Goal: Information Seeking & Learning: Stay updated

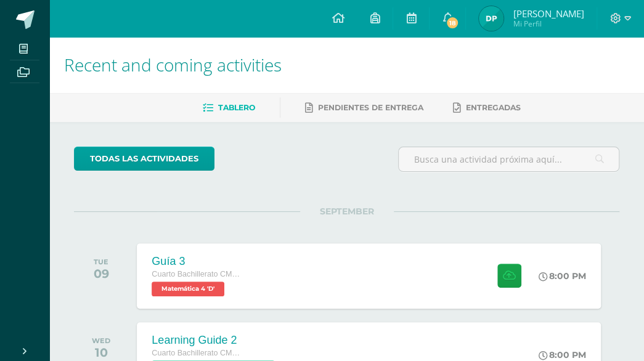
click at [17, 138] on ul "My courses Archivos" at bounding box center [24, 186] width 49 height 299
click at [442, 15] on link "18" at bounding box center [447, 18] width 36 height 37
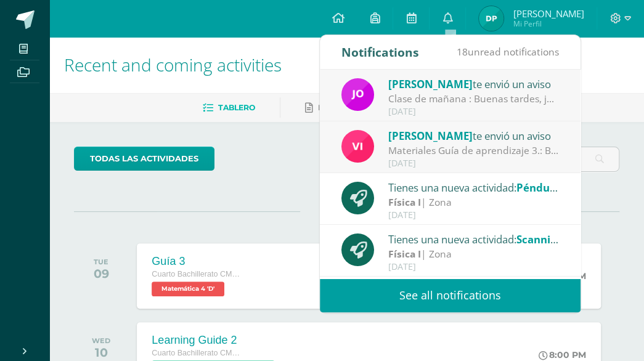
click at [467, 294] on link "See all notifications" at bounding box center [450, 296] width 261 height 34
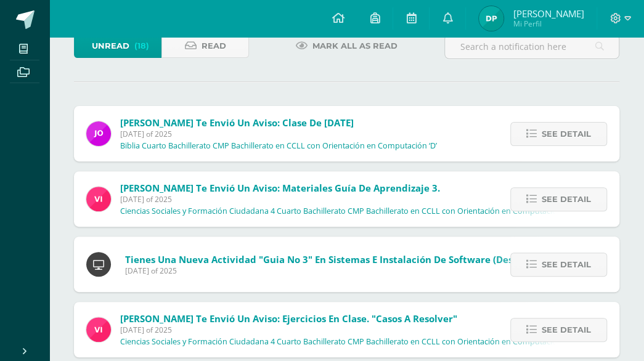
scroll to position [117, 0]
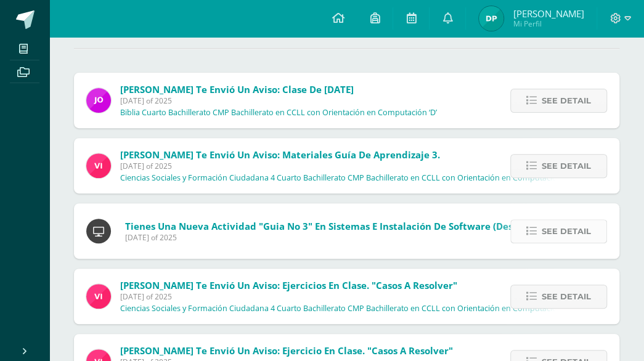
click at [545, 234] on span "See detail" at bounding box center [566, 231] width 49 height 23
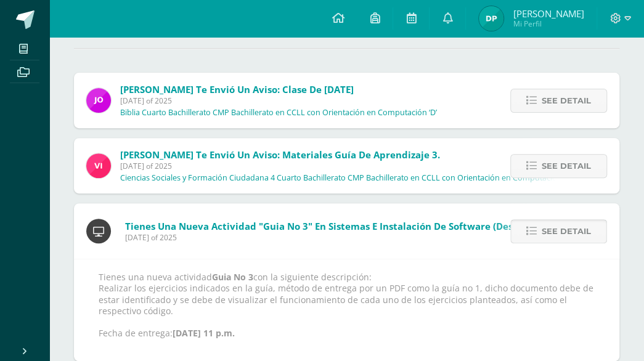
click at [545, 234] on span "See detail" at bounding box center [566, 231] width 49 height 23
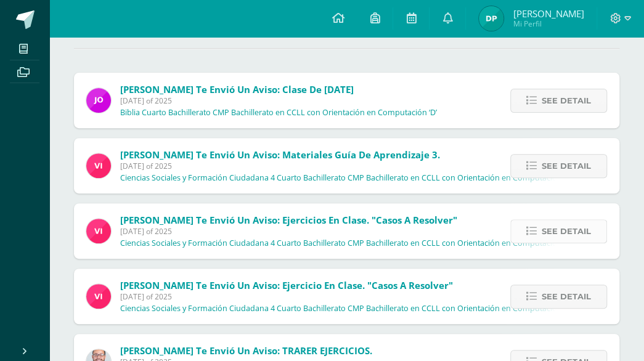
click at [551, 234] on span "See detail" at bounding box center [566, 231] width 49 height 23
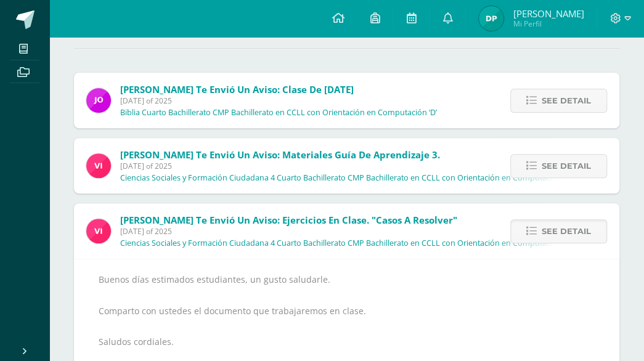
scroll to position [139, 0]
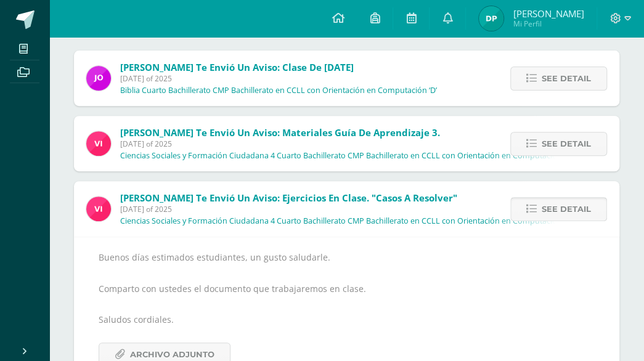
click at [541, 208] on link "See detail" at bounding box center [558, 209] width 97 height 24
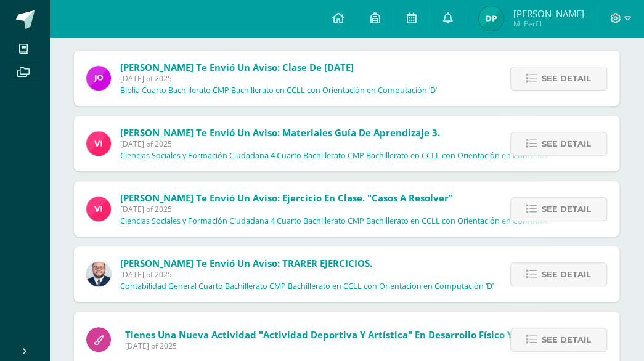
click at [541, 208] on link "See detail" at bounding box center [558, 209] width 97 height 24
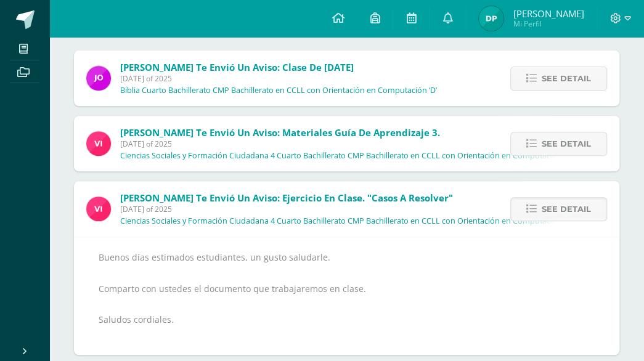
click at [541, 208] on link "See detail" at bounding box center [558, 209] width 97 height 24
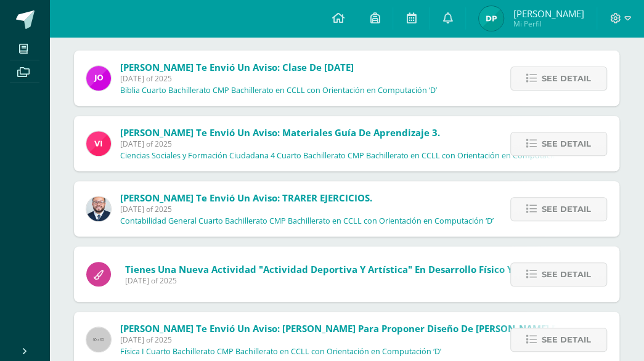
click at [541, 208] on link "See detail" at bounding box center [558, 209] width 97 height 24
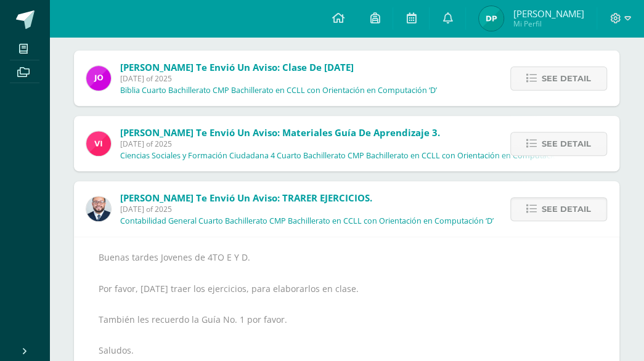
click at [541, 208] on link "See detail" at bounding box center [558, 209] width 97 height 24
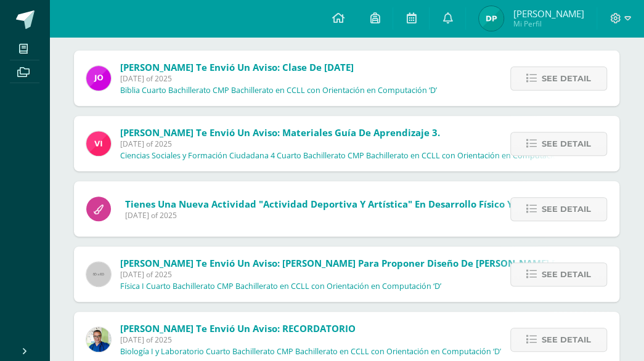
click at [541, 208] on link "See detail" at bounding box center [558, 209] width 97 height 24
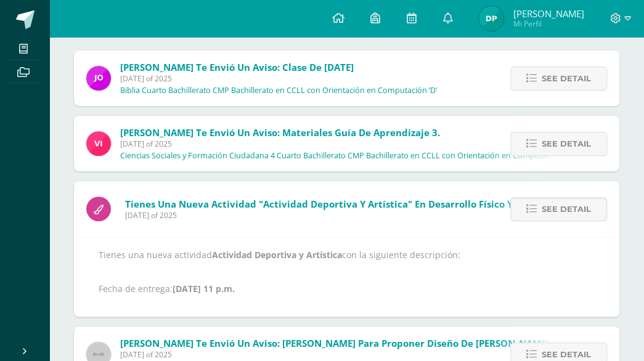
click at [541, 208] on link "See detail" at bounding box center [558, 209] width 97 height 24
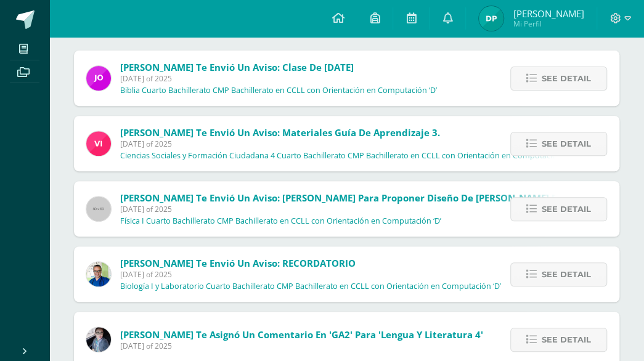
click at [541, 208] on link "See detail" at bounding box center [558, 209] width 97 height 24
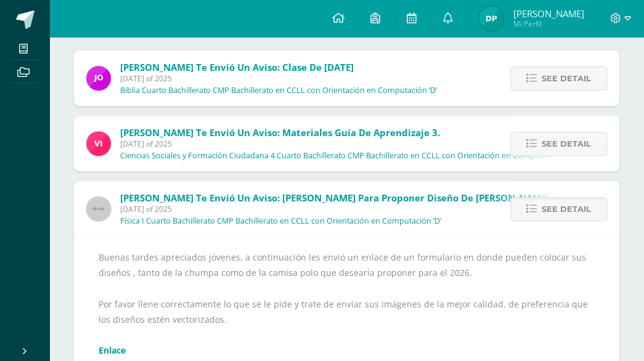
click at [541, 208] on link "See detail" at bounding box center [558, 209] width 97 height 24
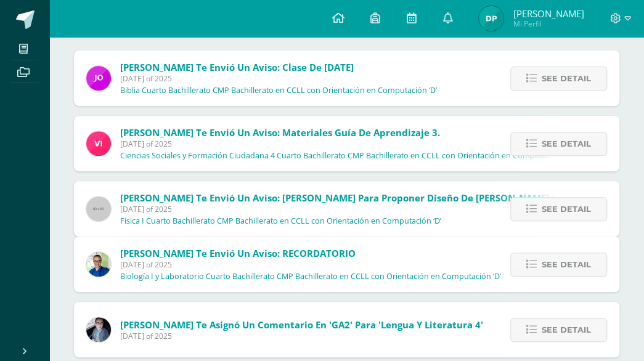
click at [541, 253] on link "See detail" at bounding box center [558, 265] width 97 height 24
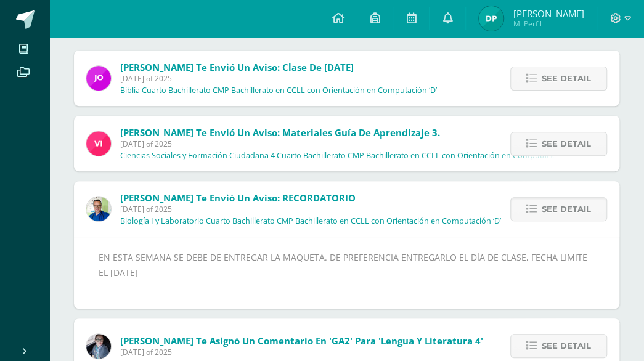
click at [541, 208] on link "See detail" at bounding box center [558, 209] width 97 height 24
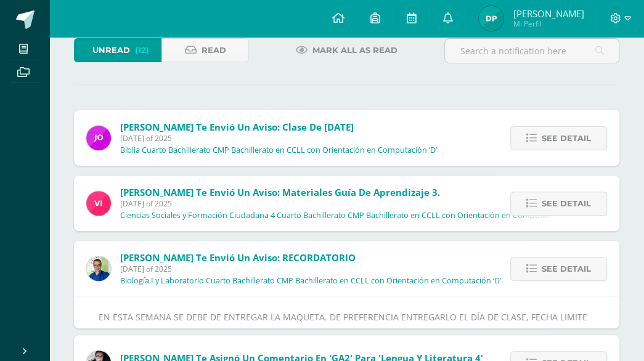
click at [541, 208] on div "[PERSON_NAME] te envió un aviso: Clase de [DATE] [DATE] of 2025 Biblia Cuarto B…" at bounding box center [346, 271] width 545 height 322
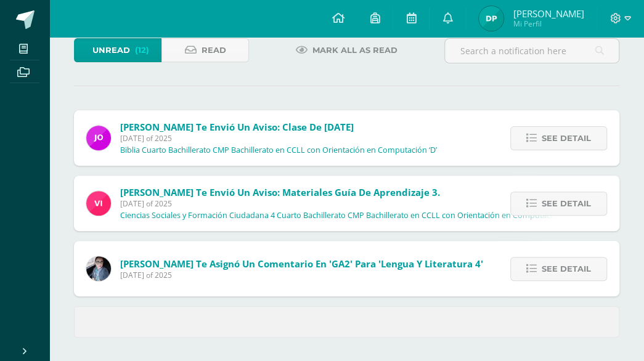
scroll to position [104, 0]
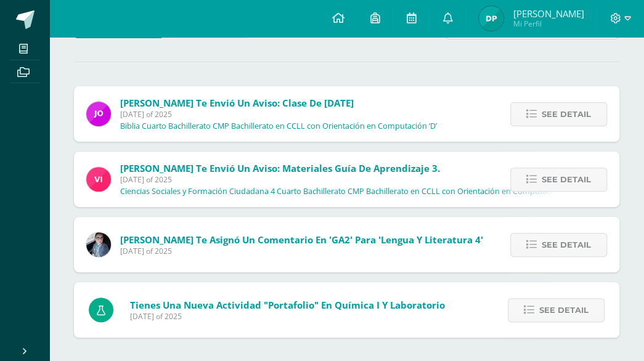
click at [541, 208] on div "[PERSON_NAME] te envió un aviso: Clase de [DATE] [DATE] of 2025 Biblia Cuarto B…" at bounding box center [346, 211] width 545 height 251
click at [555, 246] on span "See detail" at bounding box center [566, 245] width 49 height 23
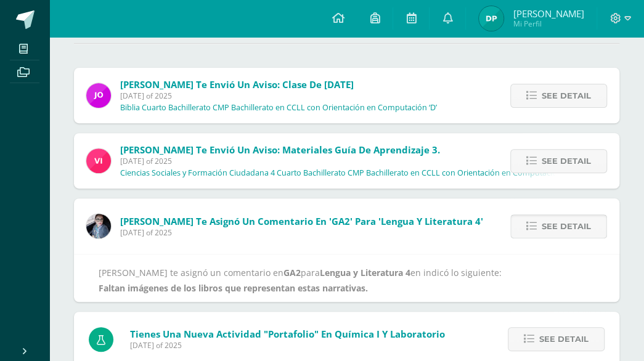
scroll to position [139, 0]
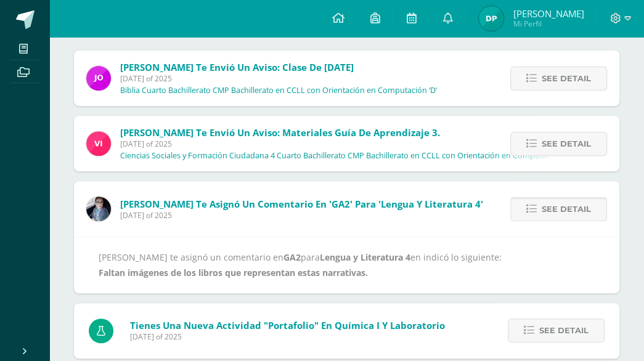
click at [555, 246] on div "[PERSON_NAME] te asignó un comentario en GA2 para Lengua y Literatura 4 en indi…" at bounding box center [346, 265] width 545 height 56
click at [541, 213] on link "See detail" at bounding box center [558, 209] width 97 height 24
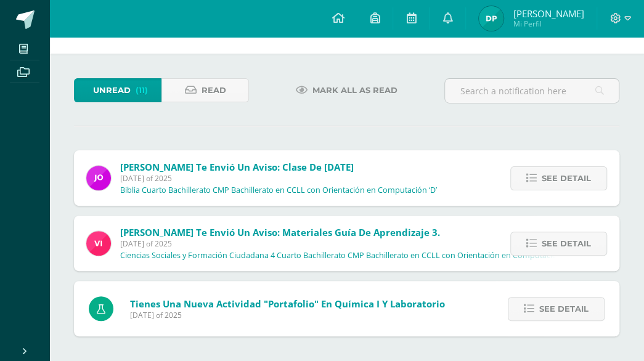
scroll to position [38, 0]
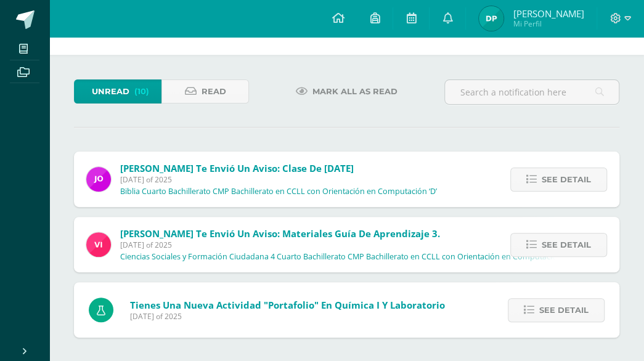
click at [552, 294] on div "See detail" at bounding box center [554, 309] width 130 height 55
click at [555, 306] on span "See detail" at bounding box center [563, 310] width 49 height 23
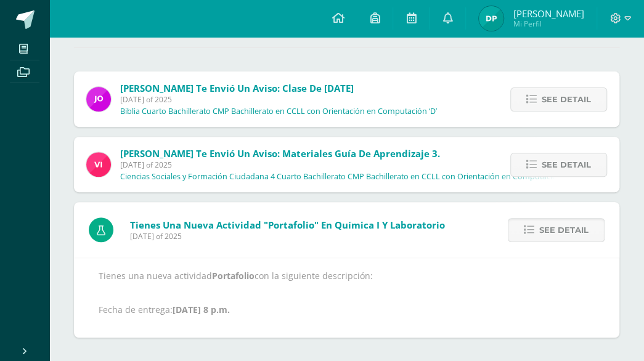
click at [555, 226] on span "See detail" at bounding box center [563, 230] width 49 height 23
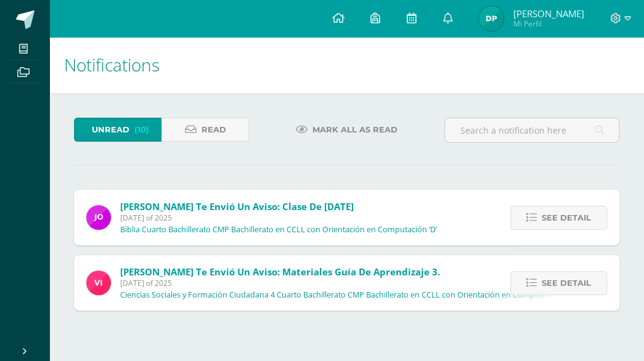
scroll to position [0, 0]
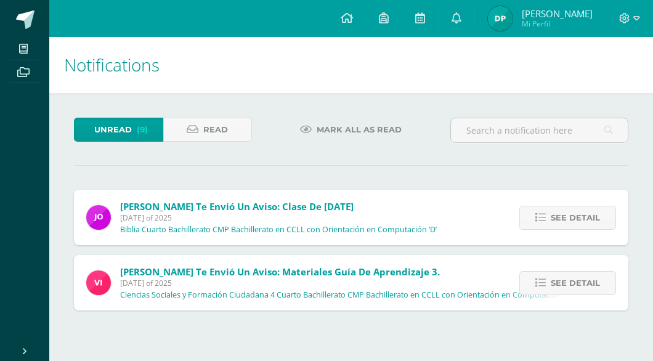
click at [123, 145] on div "Unread (9) Read" at bounding box center [163, 136] width 188 height 36
click at [563, 219] on span "See detail" at bounding box center [575, 217] width 49 height 23
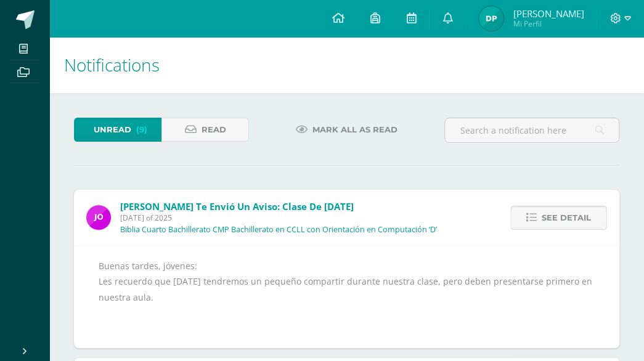
click at [563, 219] on span "See detail" at bounding box center [566, 217] width 49 height 23
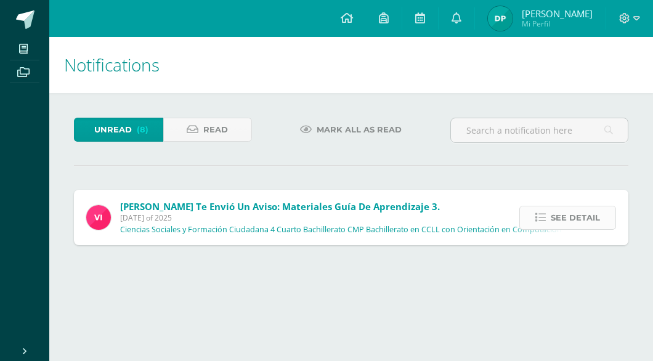
click at [592, 218] on span "See detail" at bounding box center [575, 217] width 49 height 23
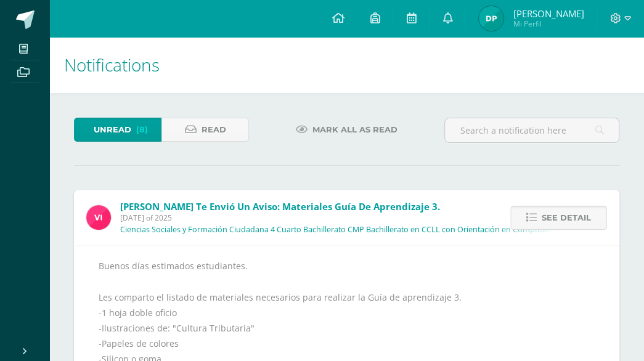
click at [548, 219] on span "See detail" at bounding box center [566, 217] width 49 height 23
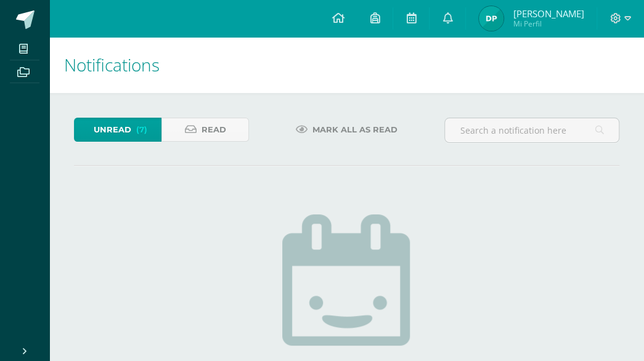
click at [126, 137] on span "Unread" at bounding box center [113, 129] width 38 height 23
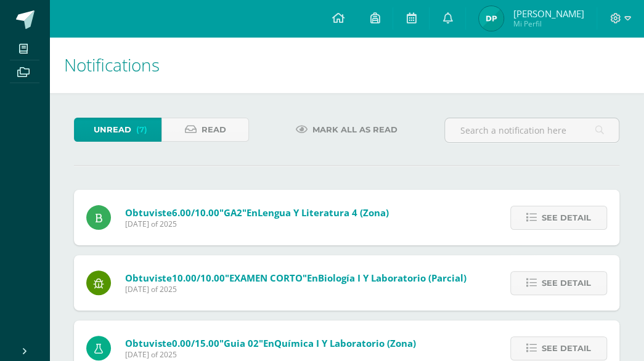
click at [10, 194] on ul "My courses Archivos" at bounding box center [24, 186] width 49 height 299
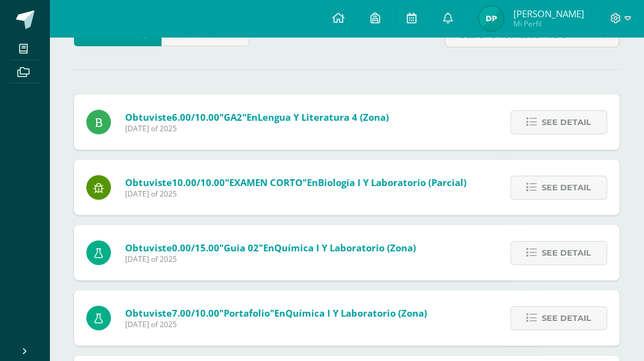
scroll to position [99, 0]
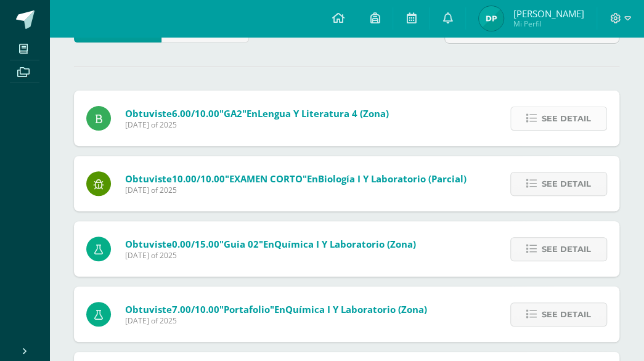
click at [537, 115] on link "See detail" at bounding box center [558, 119] width 97 height 24
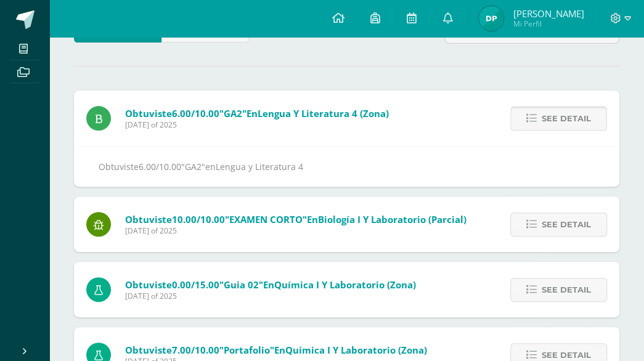
click at [537, 115] on link "See detail" at bounding box center [558, 119] width 97 height 24
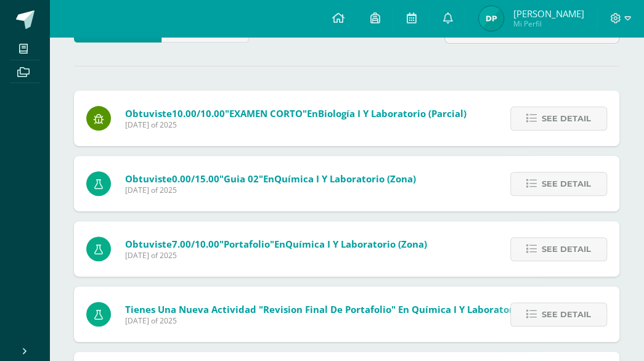
click at [537, 115] on link "See detail" at bounding box center [558, 119] width 97 height 24
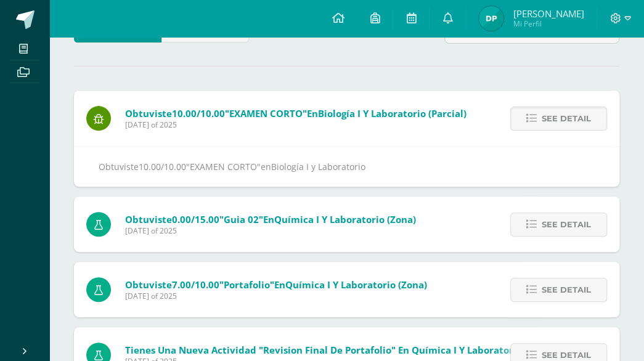
click at [537, 115] on link "See detail" at bounding box center [558, 119] width 97 height 24
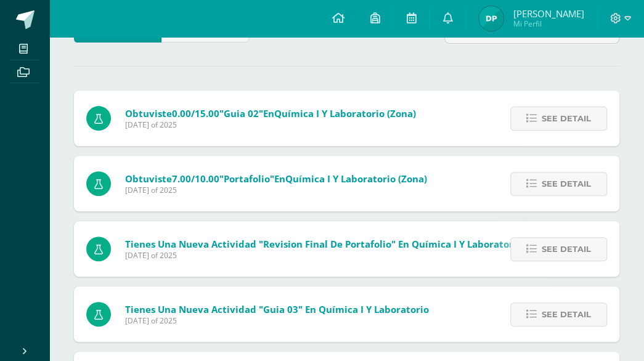
click at [537, 115] on link "See detail" at bounding box center [558, 119] width 97 height 24
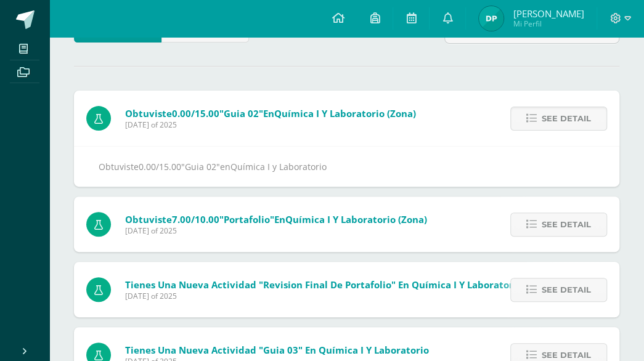
click at [537, 115] on link "See detail" at bounding box center [558, 119] width 97 height 24
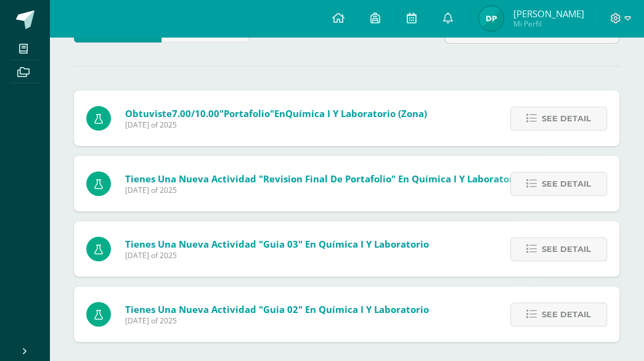
click at [537, 115] on link "See detail" at bounding box center [558, 119] width 97 height 24
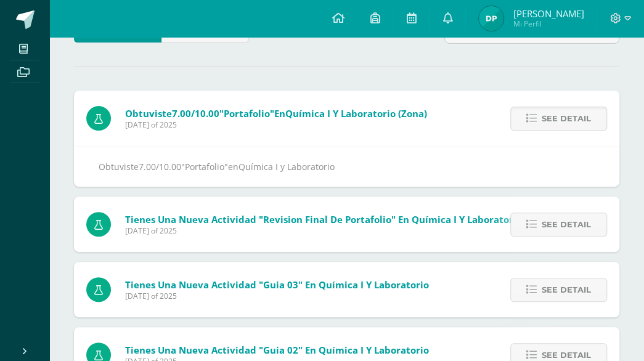
click at [537, 115] on link "See detail" at bounding box center [558, 119] width 97 height 24
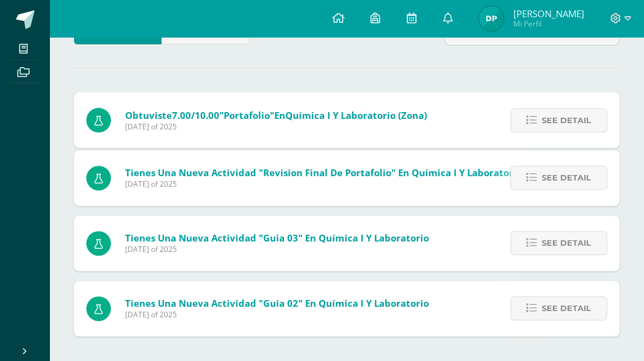
scroll to position [38, 0]
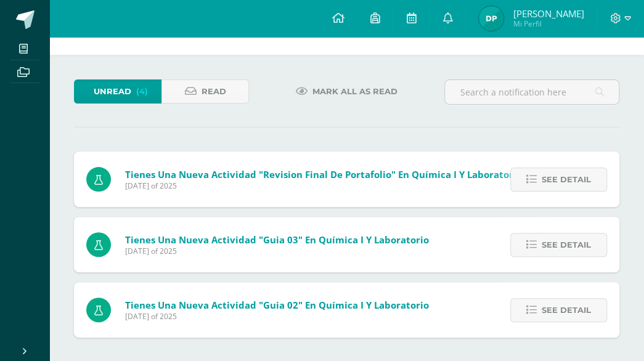
click at [537, 115] on div "Unread (4) Read Mark all as read Obtuviste 7.00/10.00 "Portafolio" en Química I…" at bounding box center [346, 208] width 595 height 307
click at [556, 173] on span "See detail" at bounding box center [566, 179] width 49 height 23
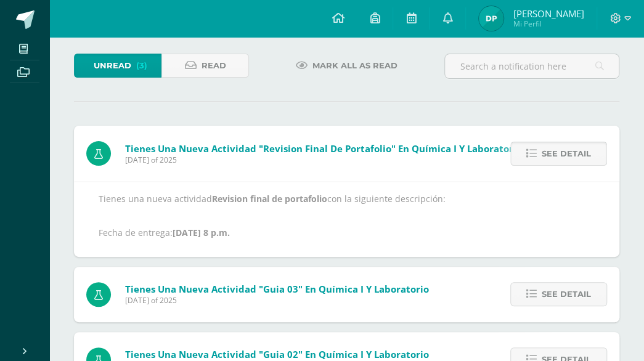
scroll to position [99, 0]
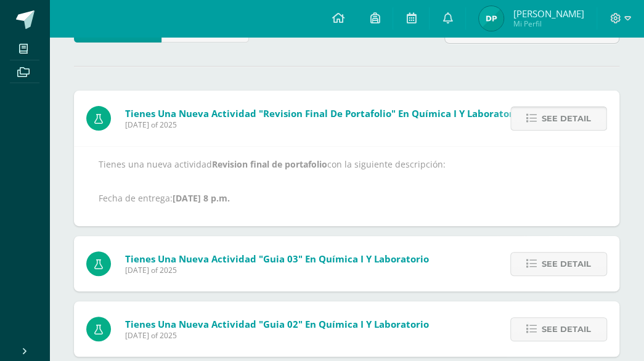
click at [543, 120] on span "See detail" at bounding box center [566, 118] width 49 height 23
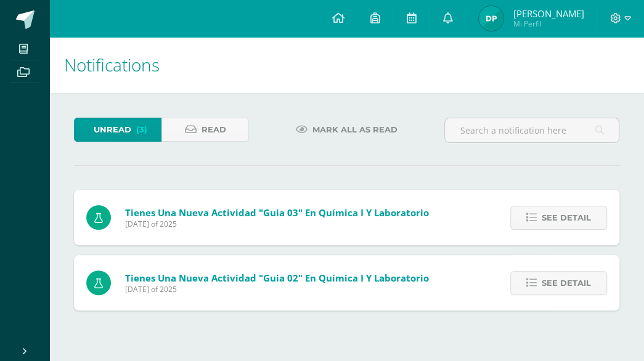
scroll to position [0, 0]
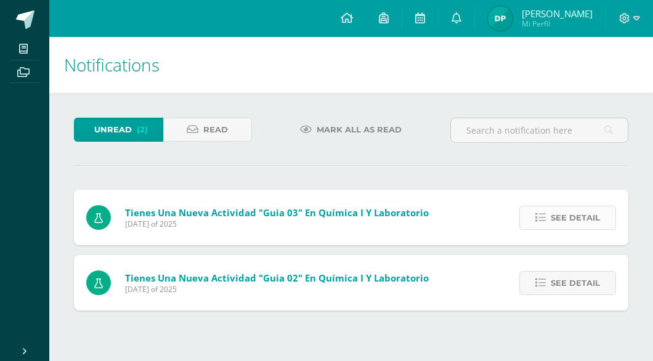
click at [560, 217] on span "See detail" at bounding box center [575, 217] width 49 height 23
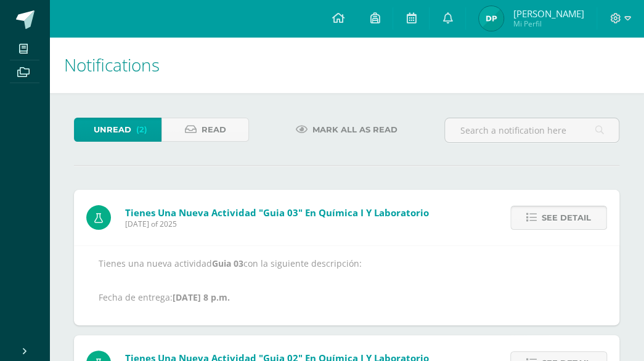
click at [560, 217] on span "See detail" at bounding box center [566, 217] width 49 height 23
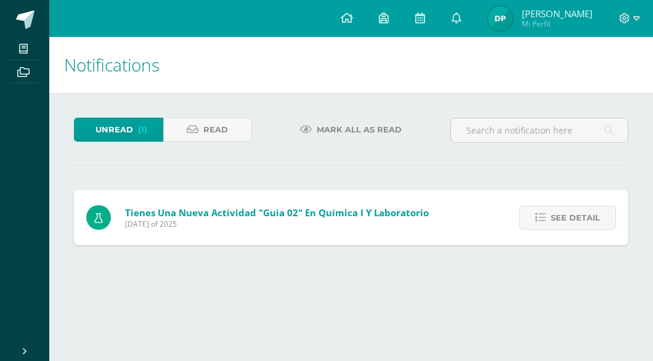
click at [560, 217] on span "See detail" at bounding box center [575, 217] width 49 height 23
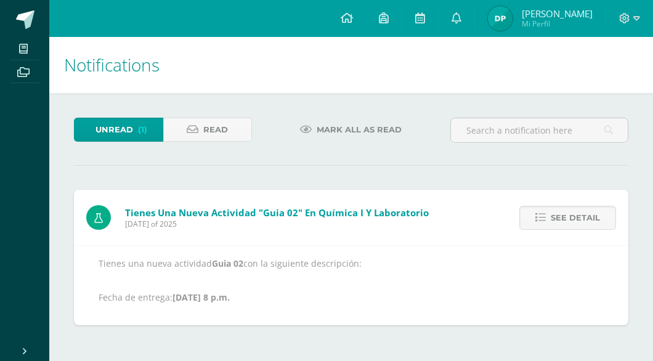
click at [560, 217] on span "See detail" at bounding box center [575, 217] width 49 height 23
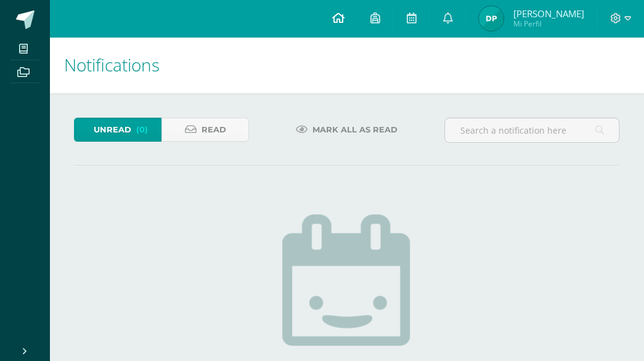
click at [340, 20] on icon at bounding box center [338, 17] width 12 height 11
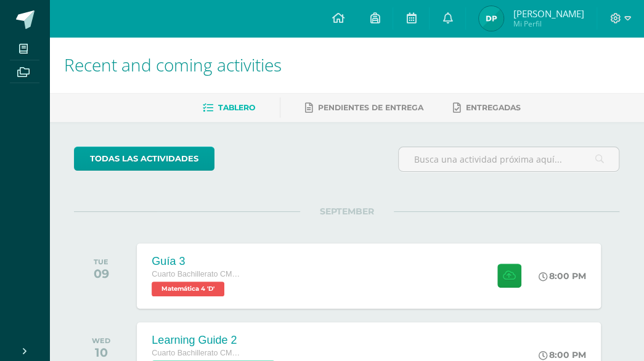
click at [18, 162] on ul "My courses Archivos" at bounding box center [24, 186] width 49 height 299
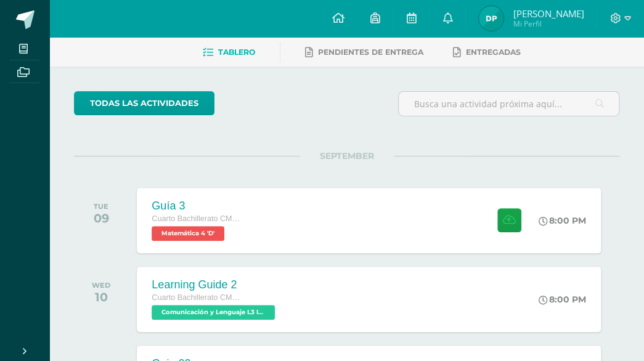
scroll to position [54, 0]
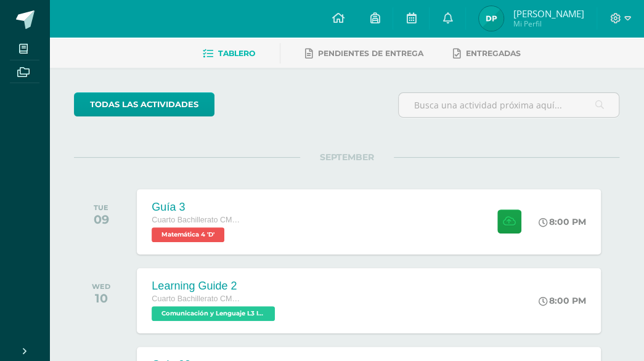
click at [6, 216] on ul "My courses Archivos" at bounding box center [24, 186] width 49 height 299
drag, startPoint x: 10, startPoint y: 235, endPoint x: 343, endPoint y: 105, distance: 356.4
click at [343, 105] on div "todas las Actividades" at bounding box center [346, 109] width 555 height 35
